Goal: Check status: Check status

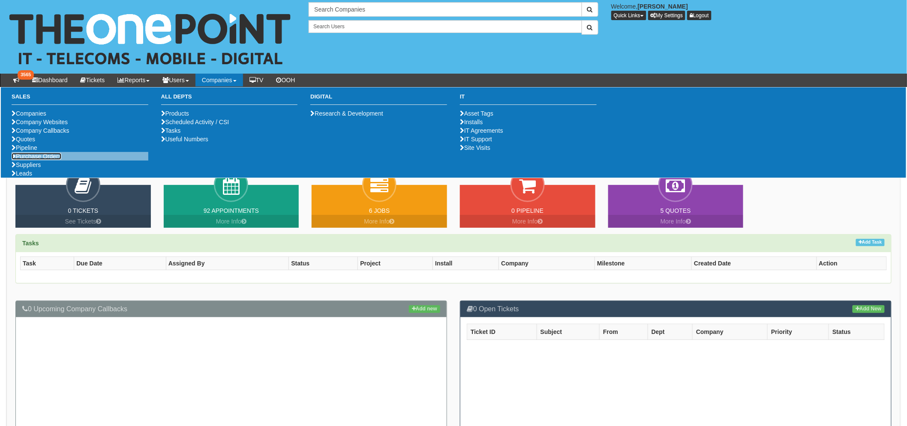
click at [50, 160] on link "Purchase Orders" at bounding box center [37, 156] width 50 height 7
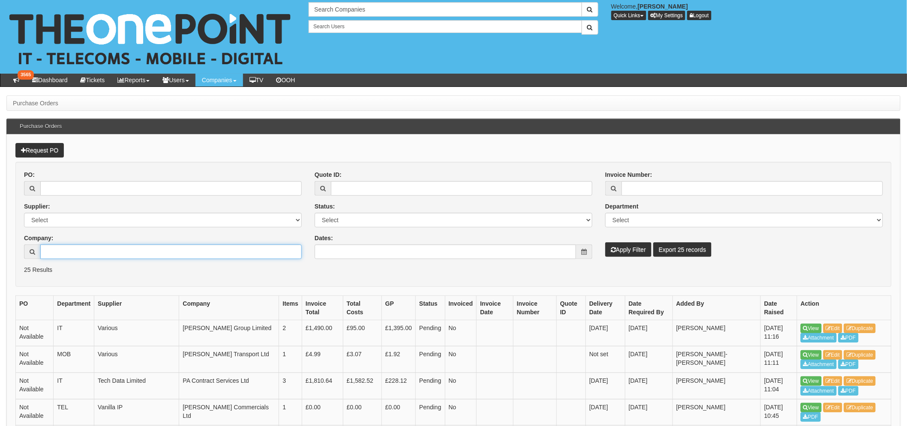
click at [78, 245] on input "Company:" at bounding box center [170, 252] width 261 height 15
click at [103, 267] on link "Humber Fascias" at bounding box center [171, 267] width 260 height 12
type input "Humber Fascias"
click at [610, 255] on button "Apply Filter" at bounding box center [628, 250] width 46 height 15
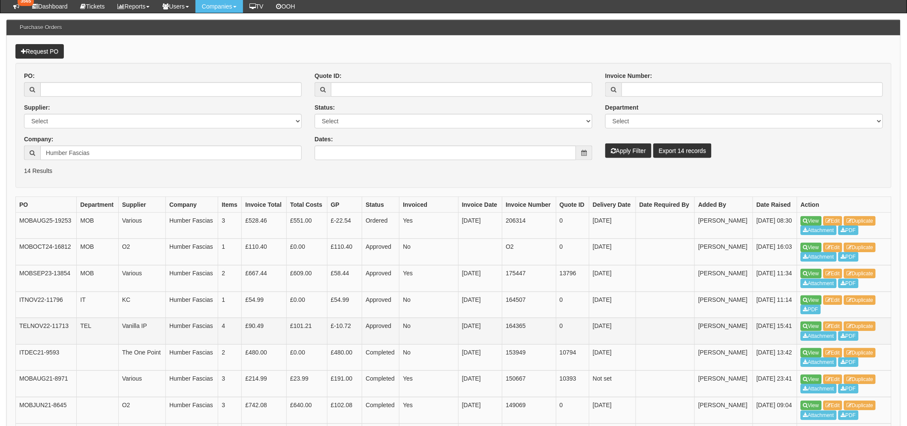
scroll to position [95, 0]
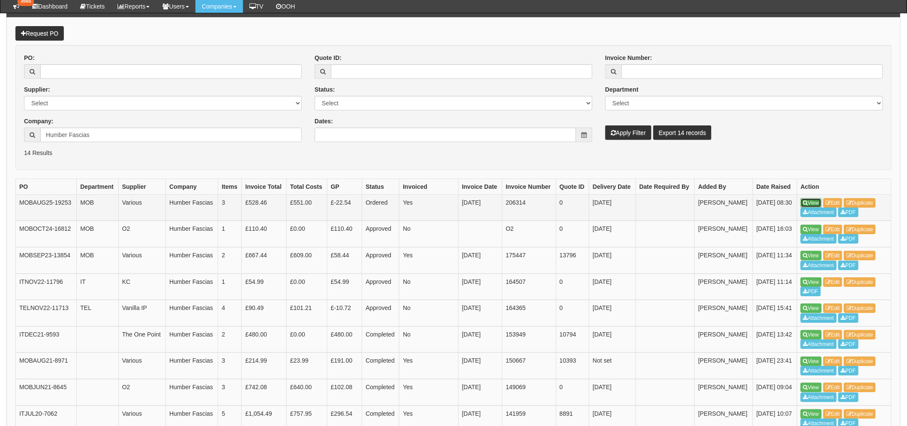
click at [814, 203] on link "View" at bounding box center [810, 202] width 21 height 9
